Goal: Information Seeking & Learning: Learn about a topic

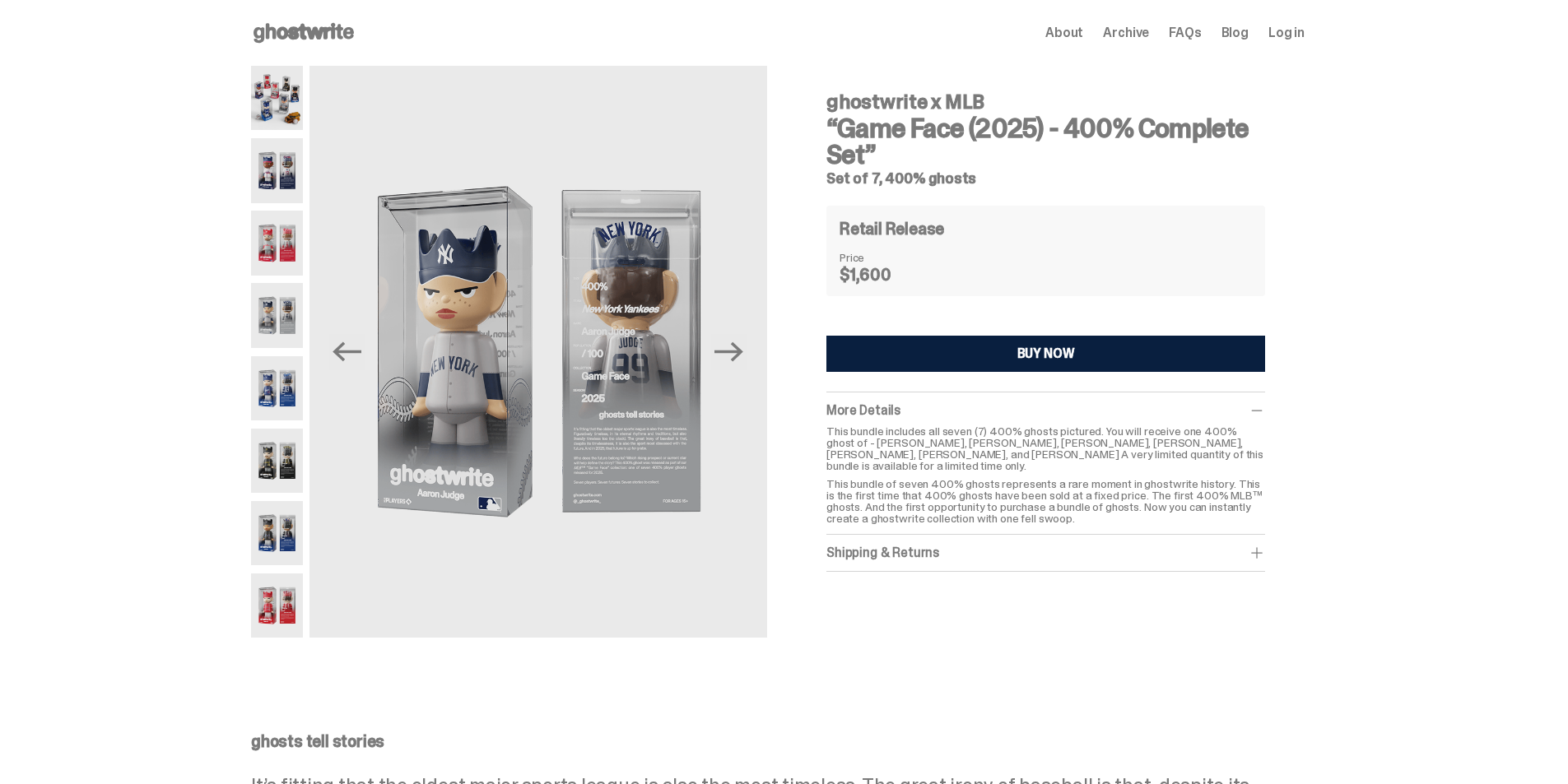
click at [278, 168] on img at bounding box center [276, 170] width 52 height 64
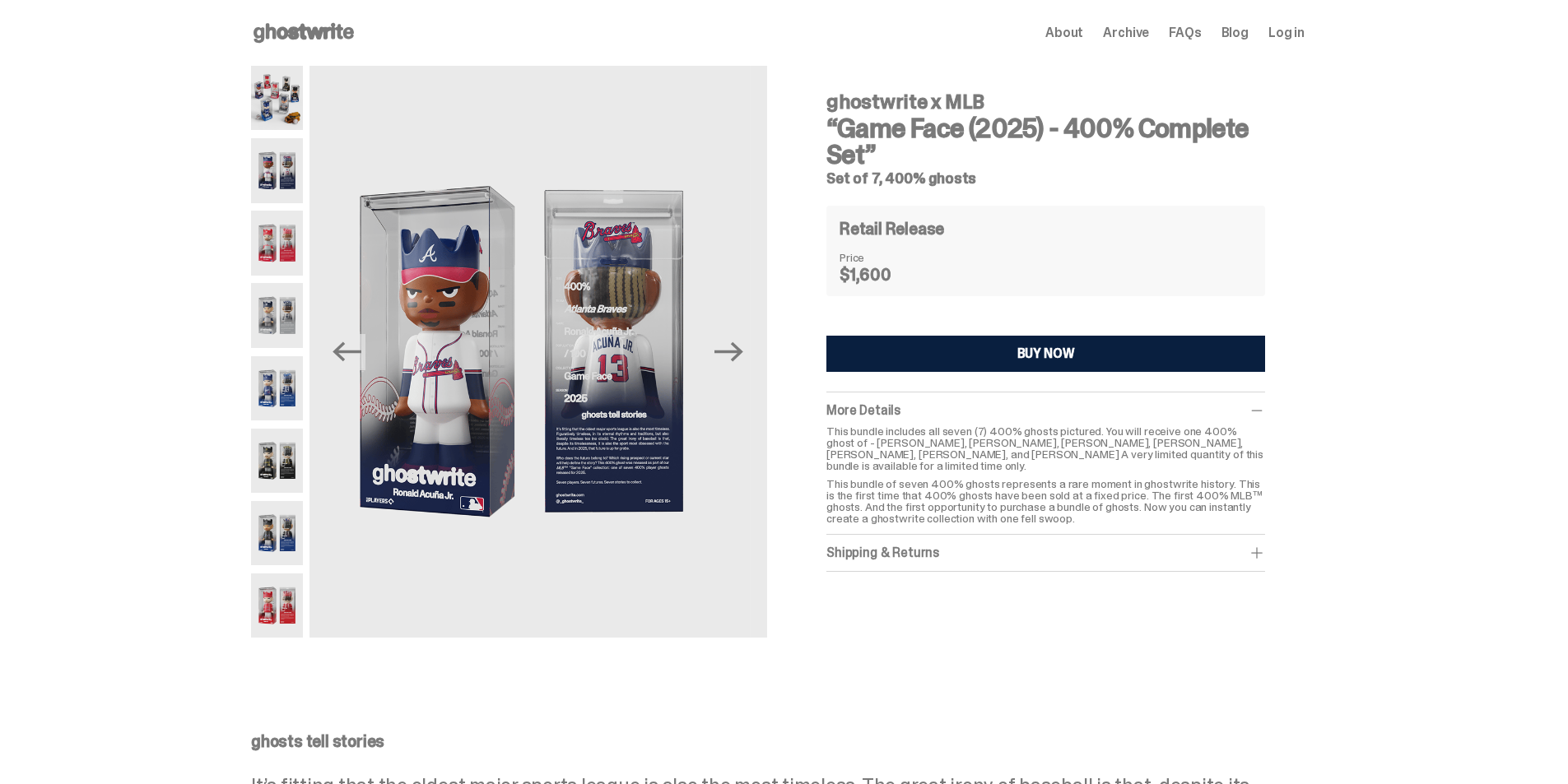
click at [277, 230] on img at bounding box center [276, 243] width 52 height 64
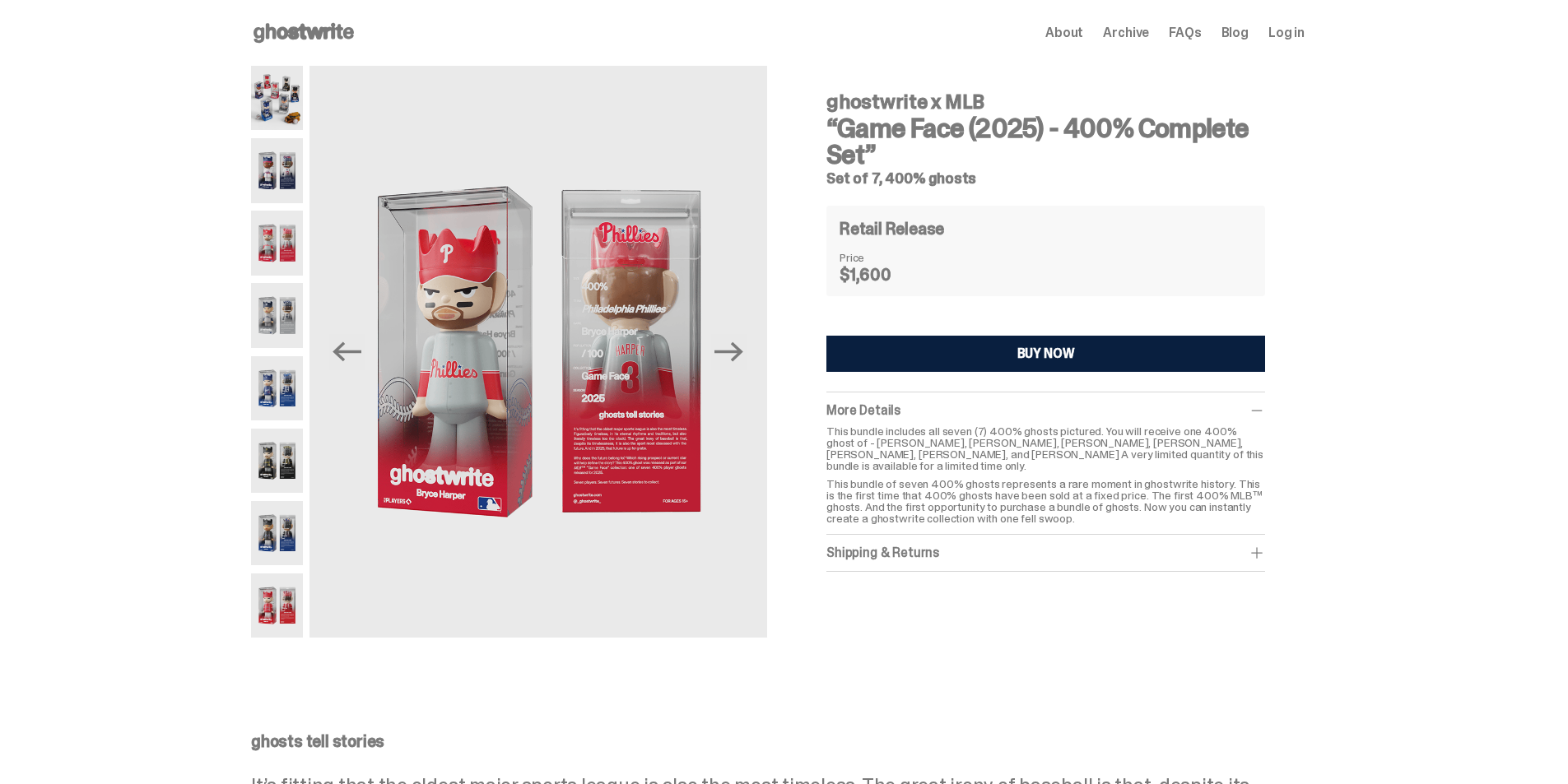
click at [1075, 34] on span "About" at bounding box center [1064, 33] width 38 height 13
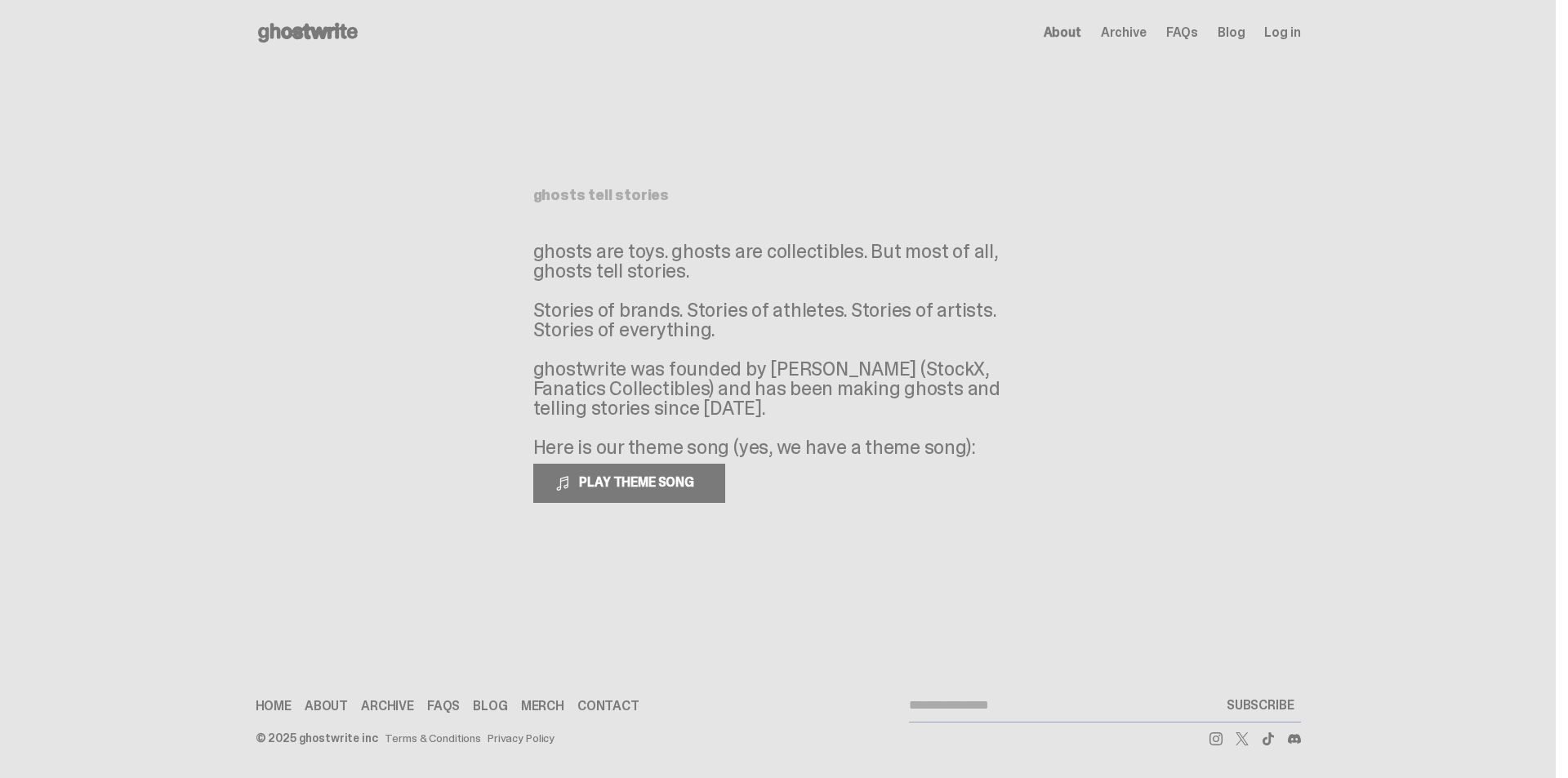
click at [1129, 33] on span "Archive" at bounding box center [1124, 33] width 46 height 13
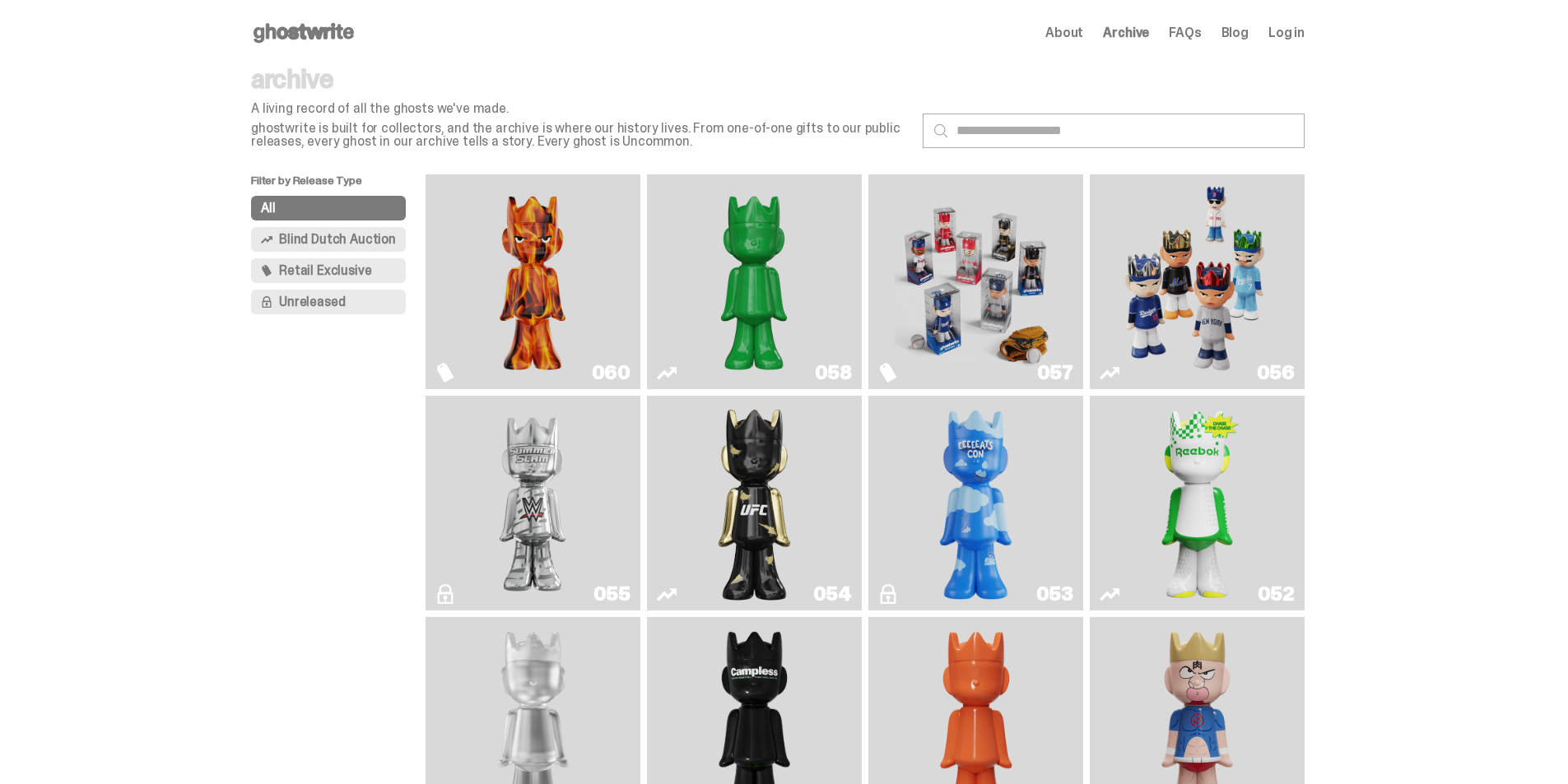
click at [1188, 296] on img "Game Face (2025)" at bounding box center [1197, 281] width 161 height 202
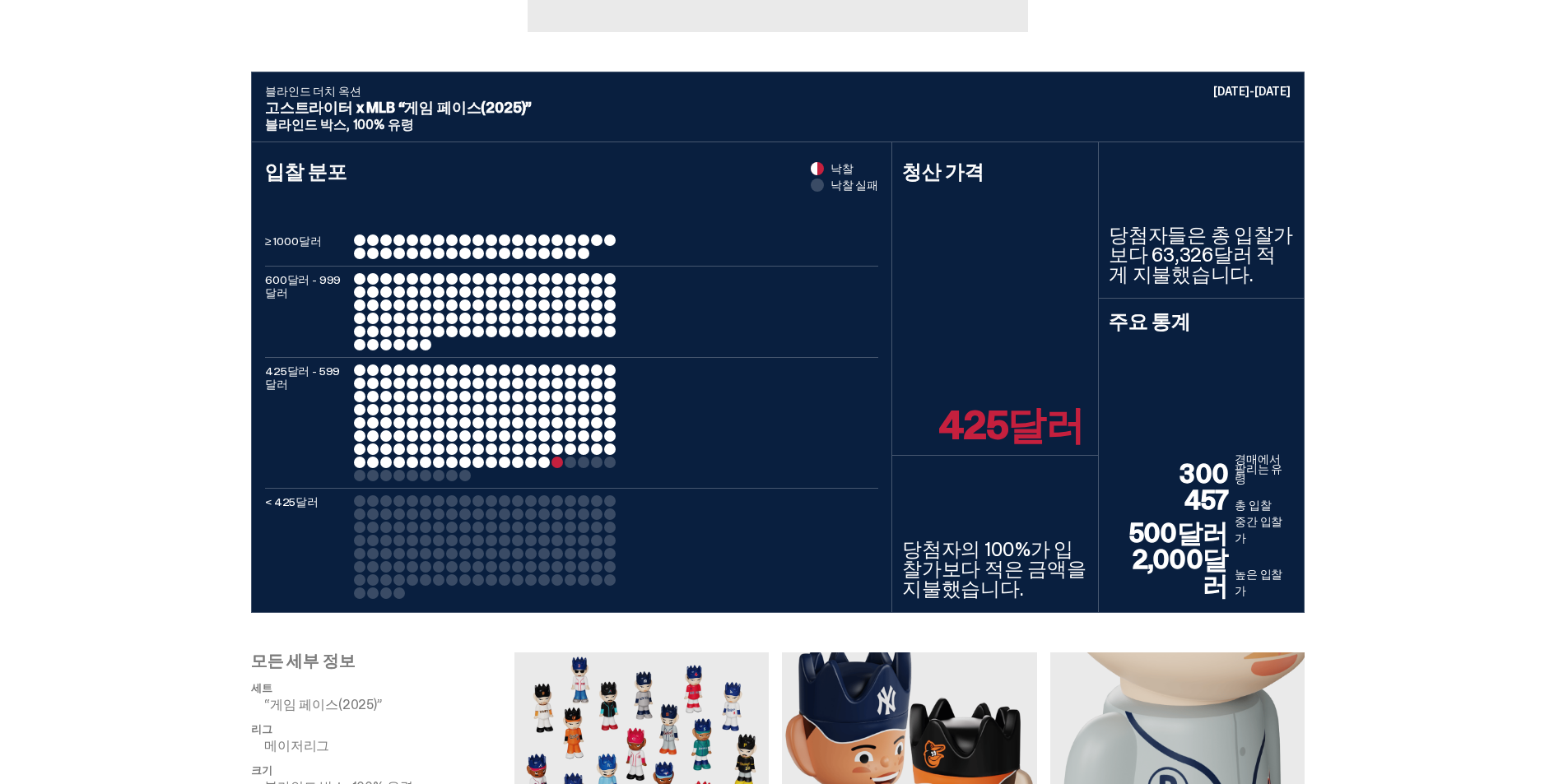
scroll to position [658, 0]
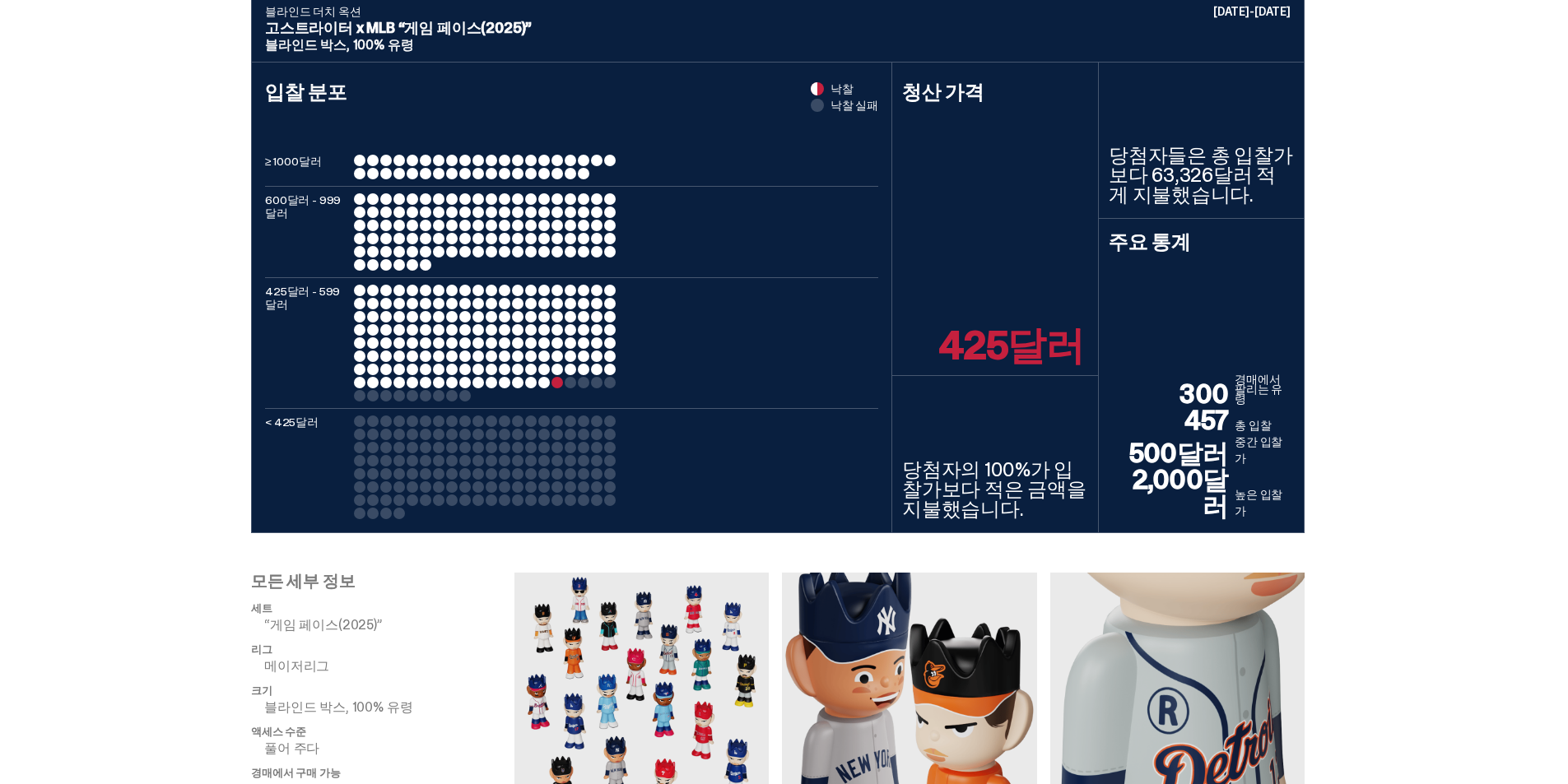
click at [550, 382] on div at bounding box center [544, 383] width 11 height 11
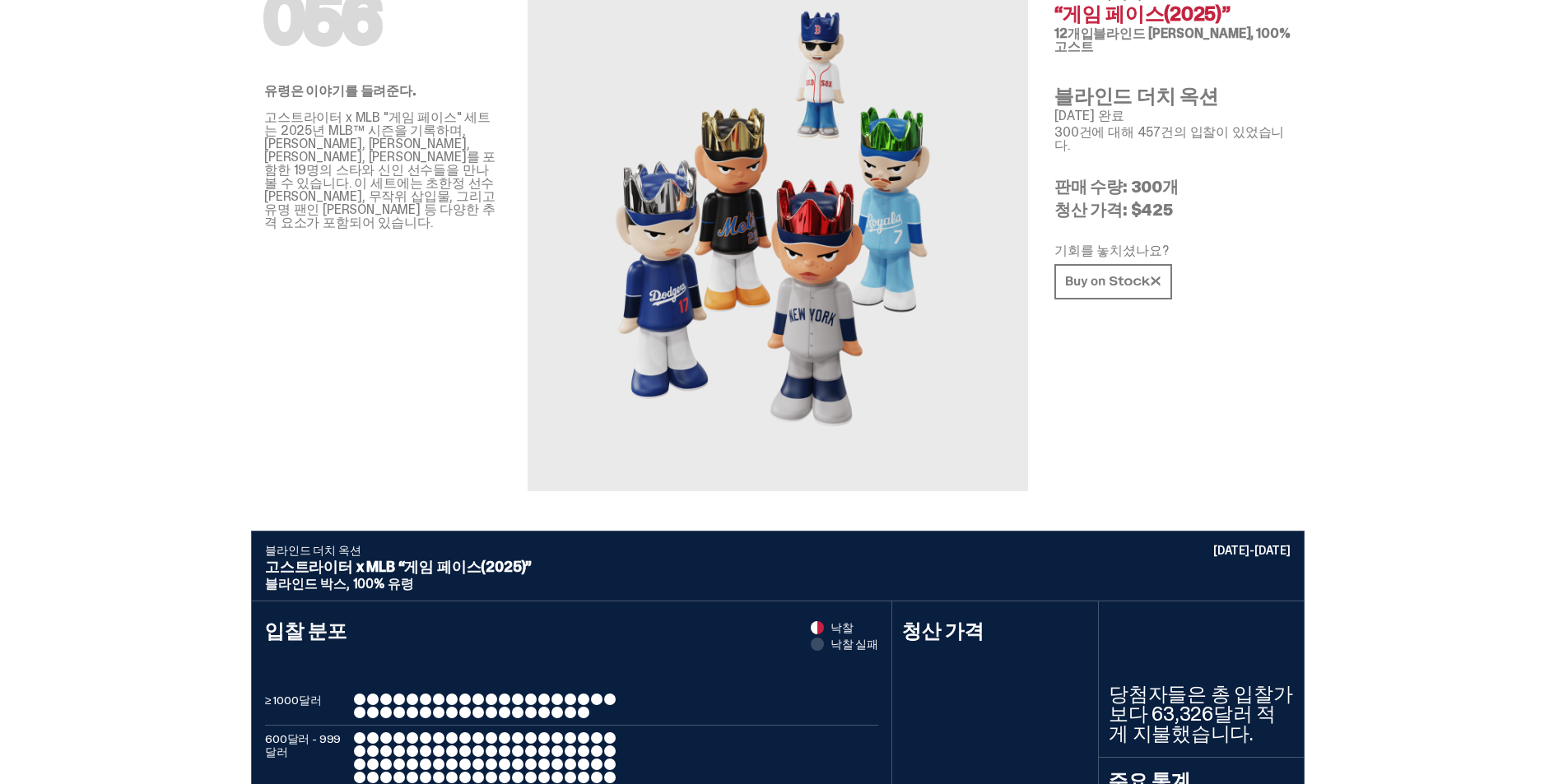
scroll to position [0, 0]
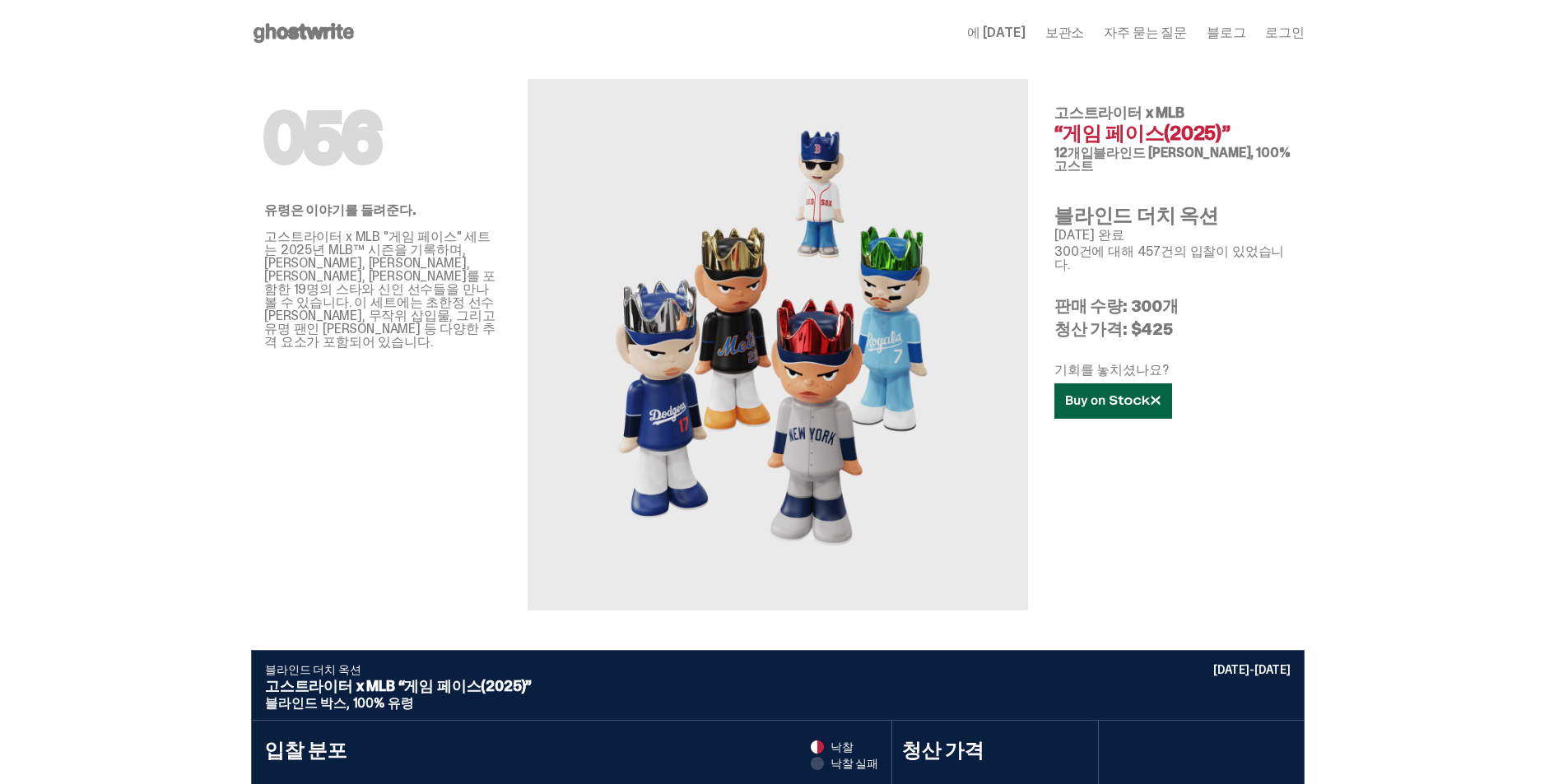
click at [1125, 412] on link at bounding box center [1114, 401] width 117 height 35
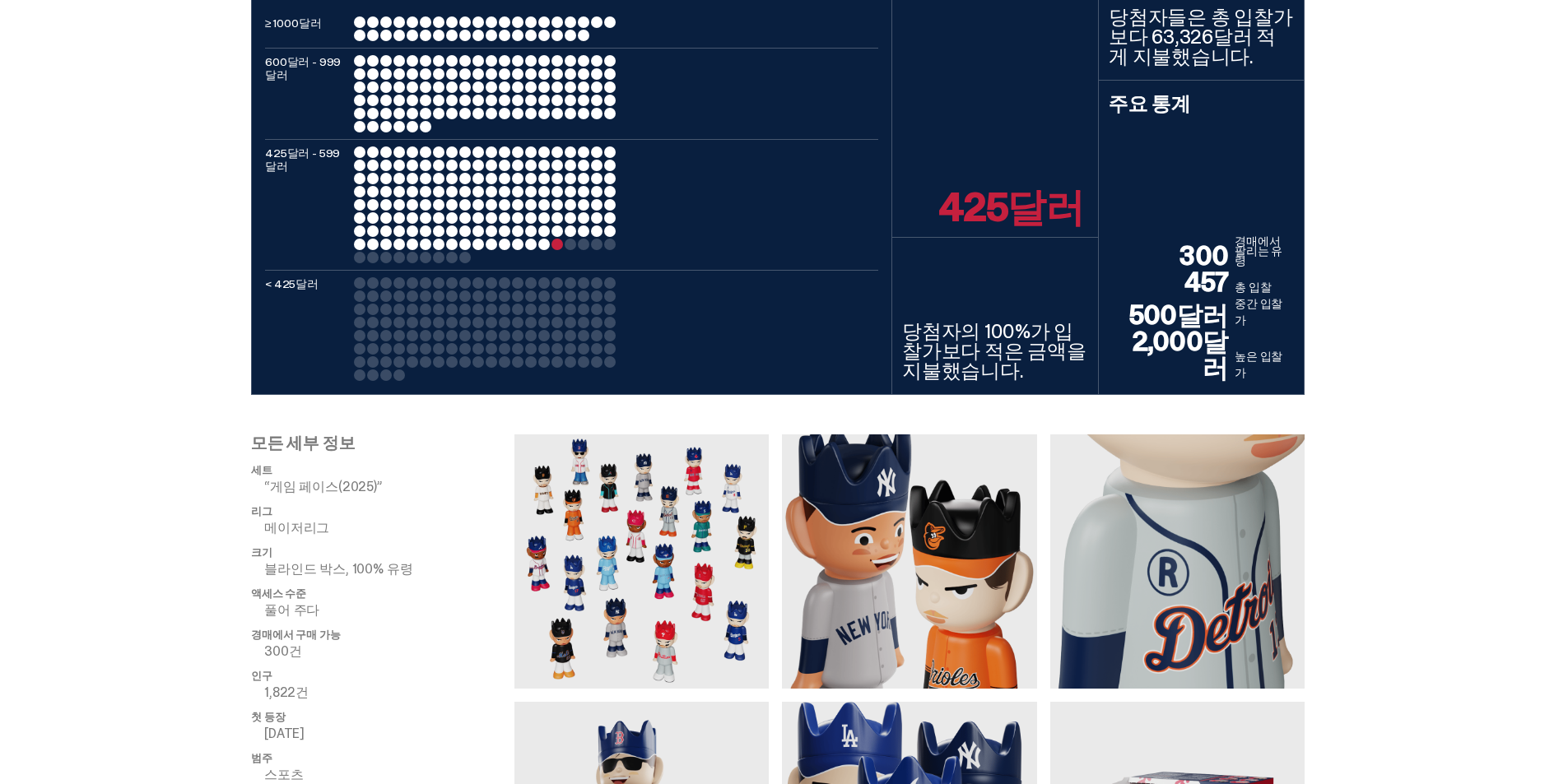
scroll to position [823, 0]
